Goal: Task Accomplishment & Management: Use online tool/utility

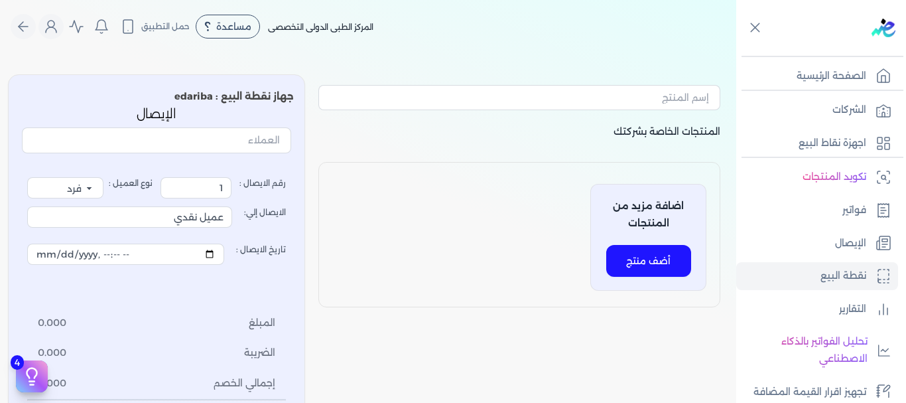
select select "EGP"
select select "EGS"
select select "B"
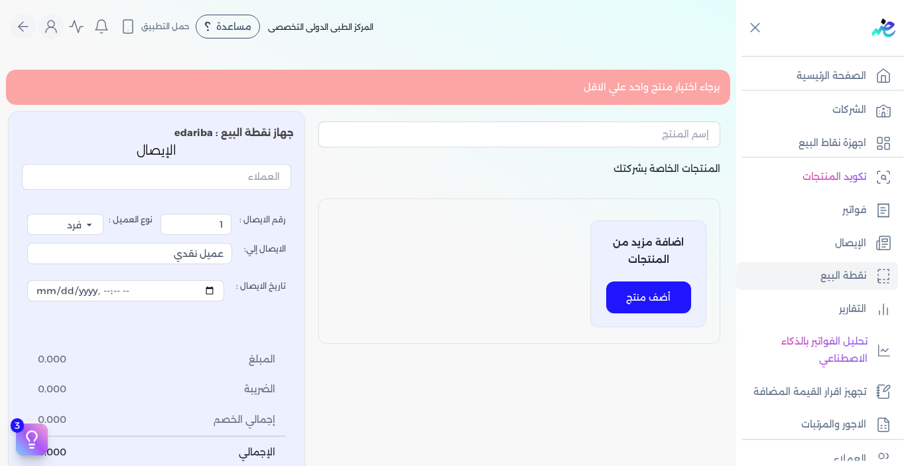
select select "EGP"
select select "EGS"
select select "B"
